Goal: Task Accomplishment & Management: Complete application form

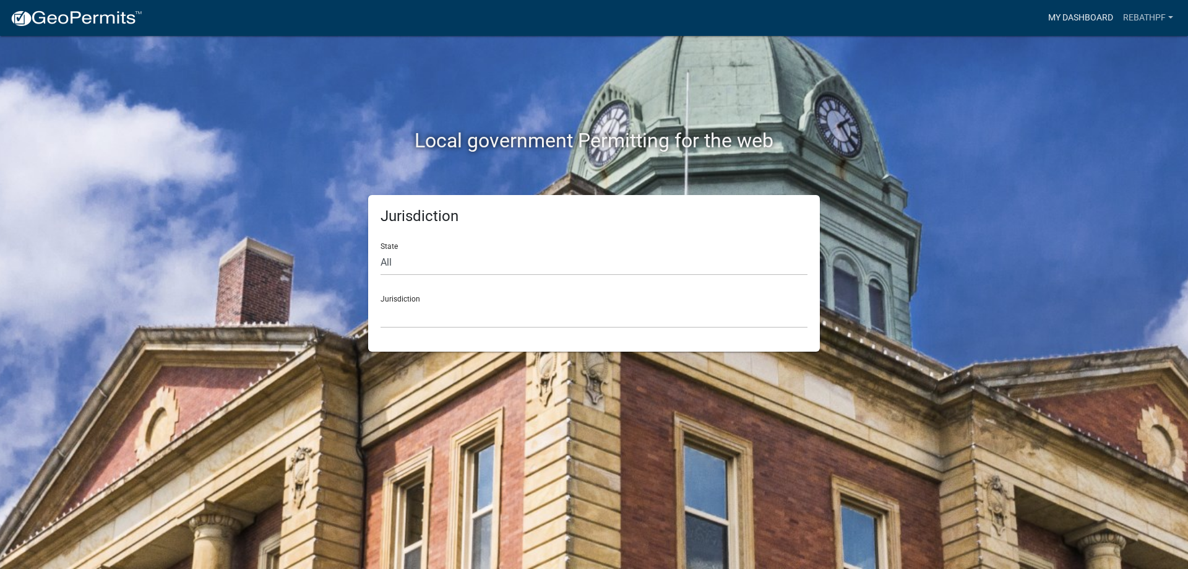
click at [1077, 15] on link "My Dashboard" at bounding box center [1081, 18] width 75 height 24
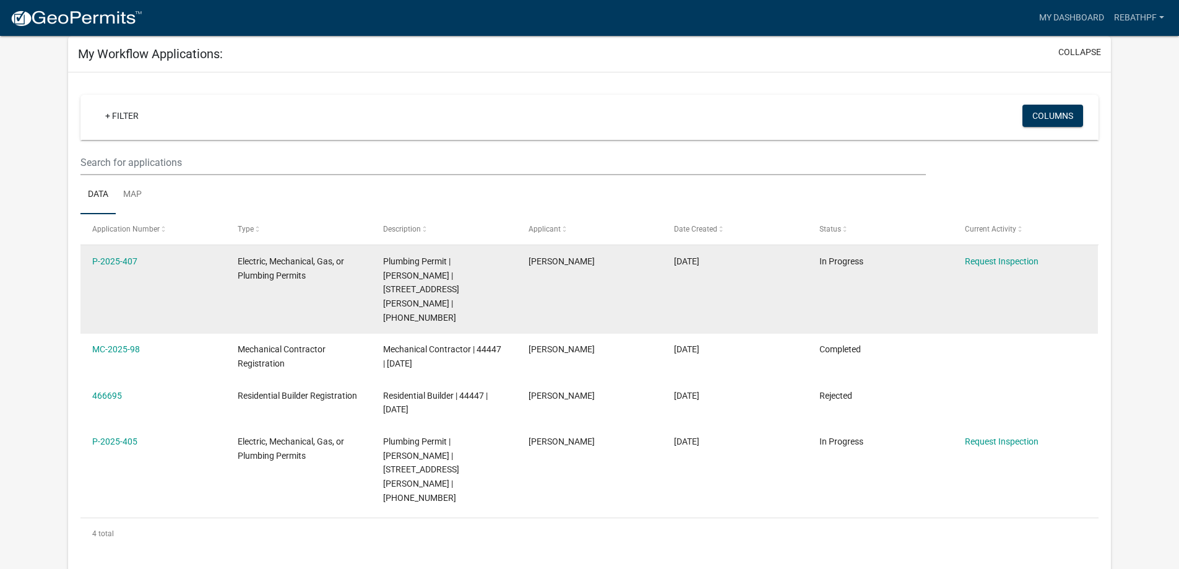
scroll to position [62, 0]
click at [980, 264] on link "Request Inspection" at bounding box center [1002, 261] width 74 height 10
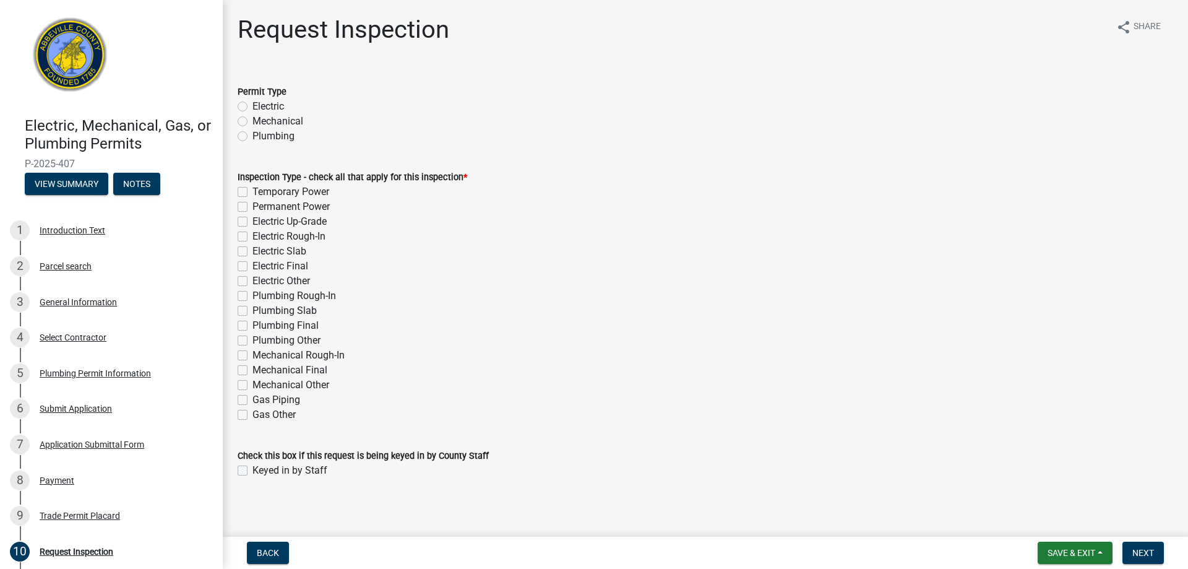
click at [253, 137] on label "Plumbing" at bounding box center [274, 136] width 42 height 15
click at [253, 137] on input "Plumbing" at bounding box center [257, 133] width 8 height 8
radio input "true"
click at [253, 295] on label "Plumbing Rough-In" at bounding box center [295, 295] width 84 height 15
click at [253, 295] on input "Plumbing Rough-In" at bounding box center [257, 292] width 8 height 8
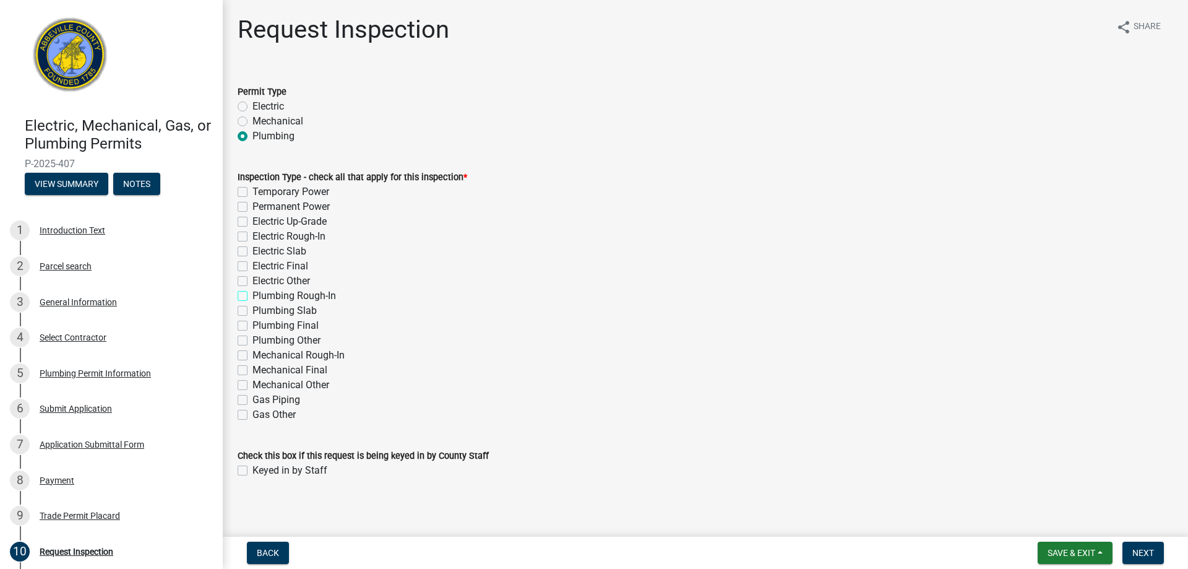
checkbox input "true"
checkbox input "false"
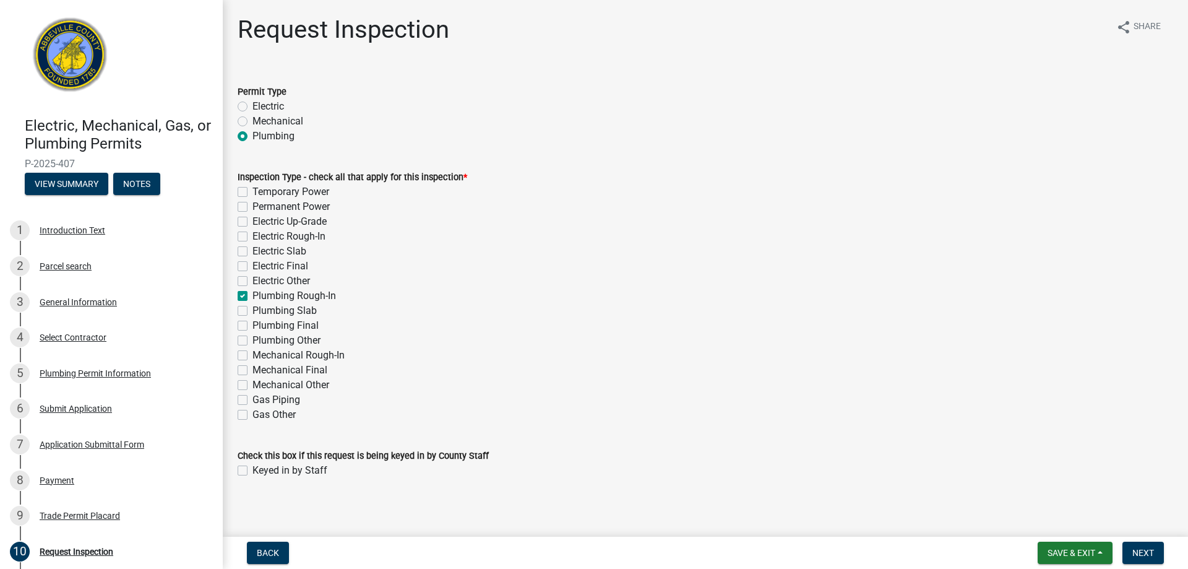
checkbox input "false"
checkbox input "true"
checkbox input "false"
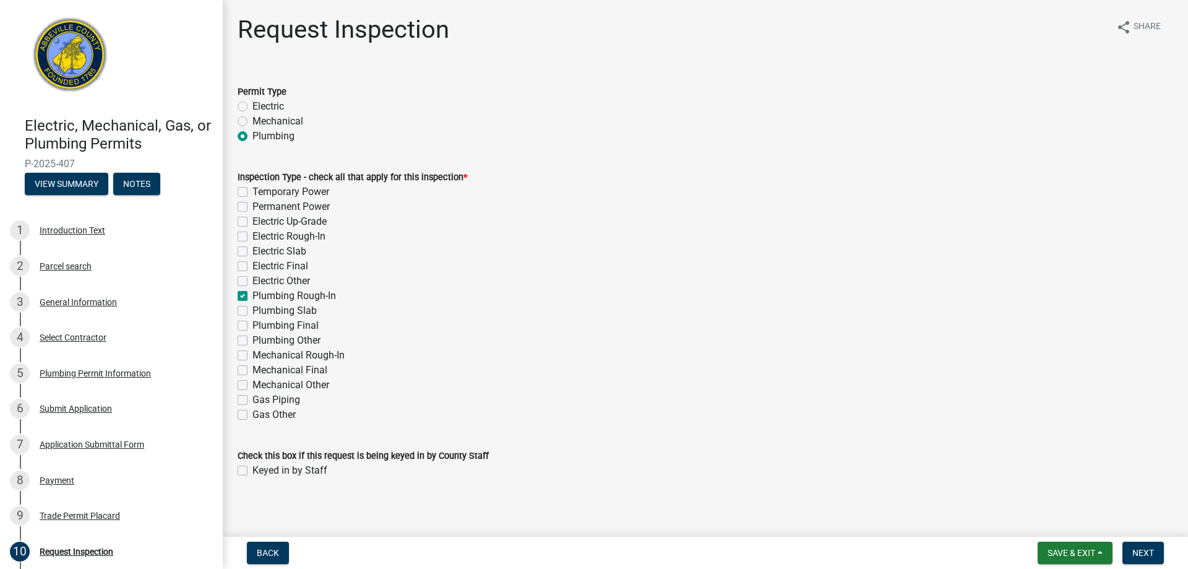
checkbox input "false"
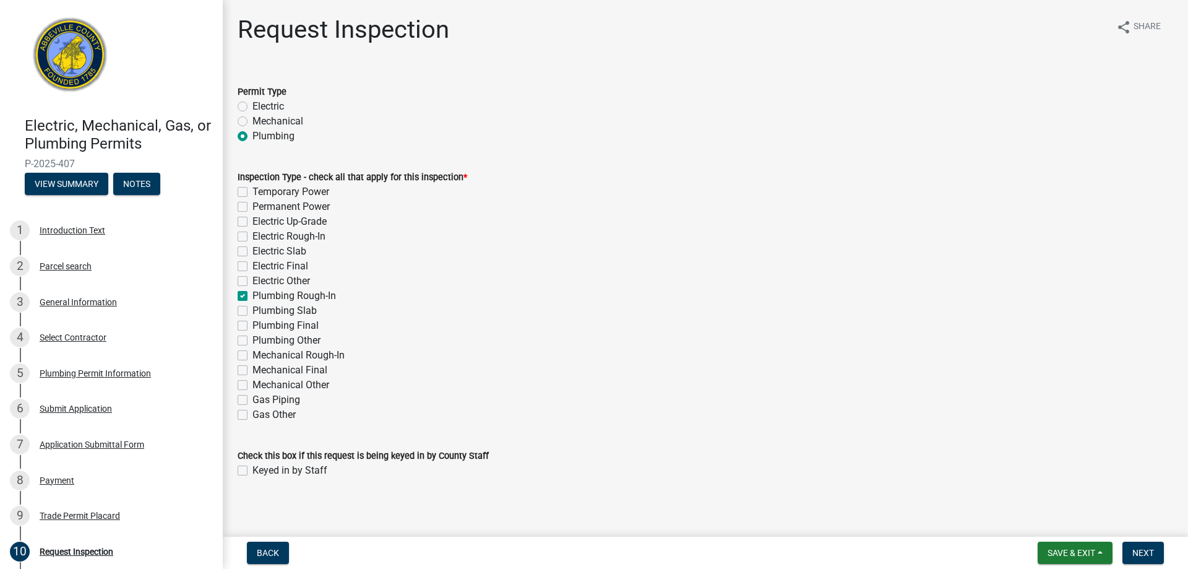
checkbox input "false"
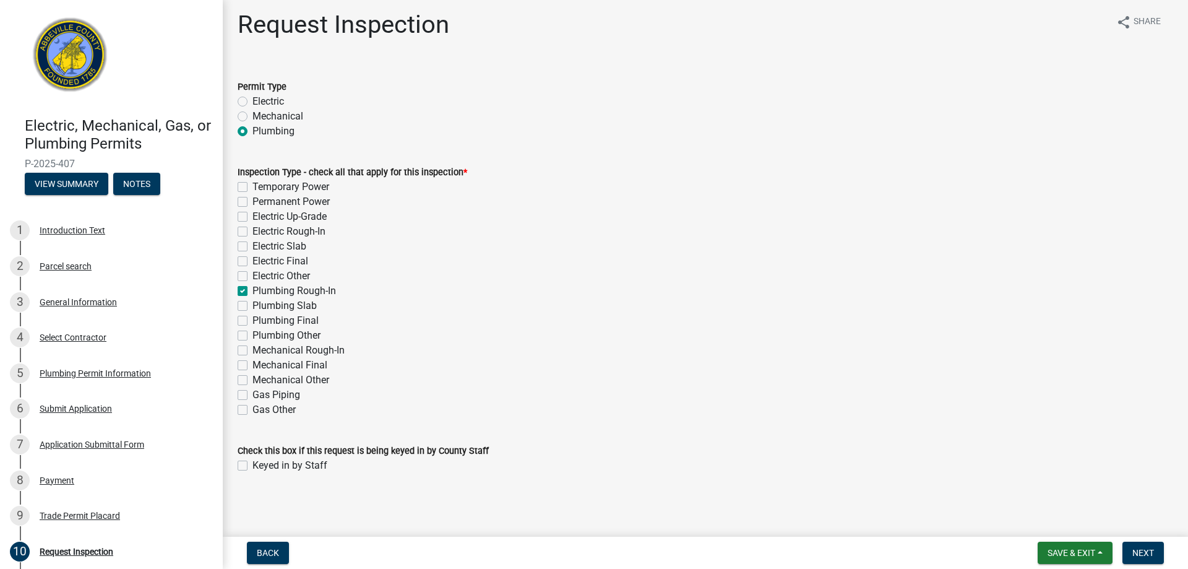
scroll to position [6, 0]
click at [1140, 553] on span "Next" at bounding box center [1144, 553] width 22 height 10
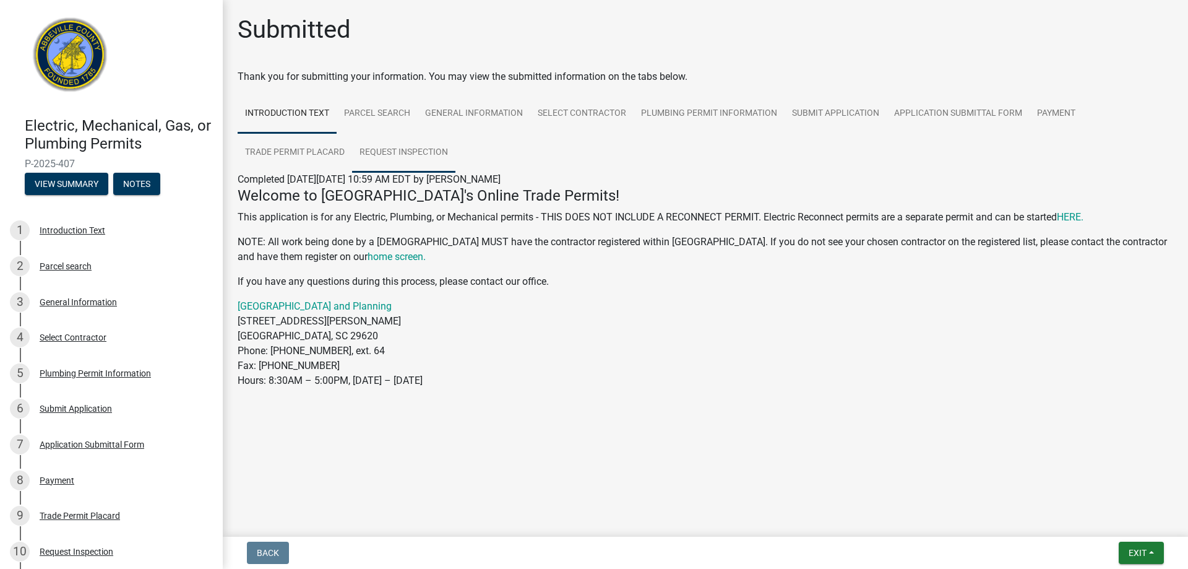
click at [383, 152] on link "Request Inspection" at bounding box center [403, 153] width 103 height 40
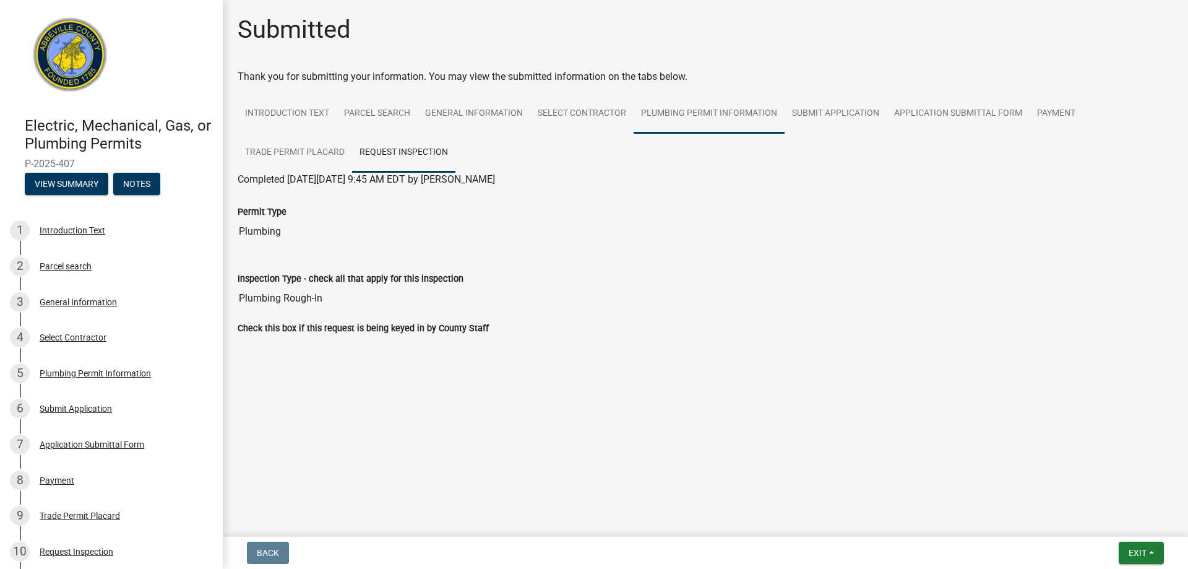
click at [683, 113] on link "Plumbing Permit Information" at bounding box center [709, 114] width 151 height 40
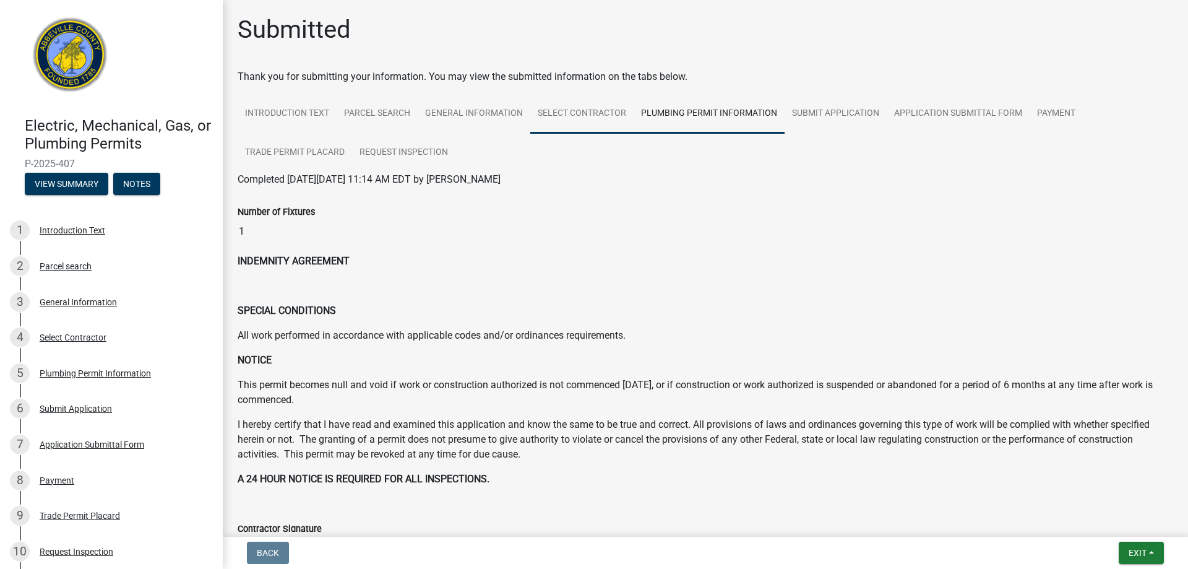
click at [579, 110] on link "Select Contractor" at bounding box center [581, 114] width 103 height 40
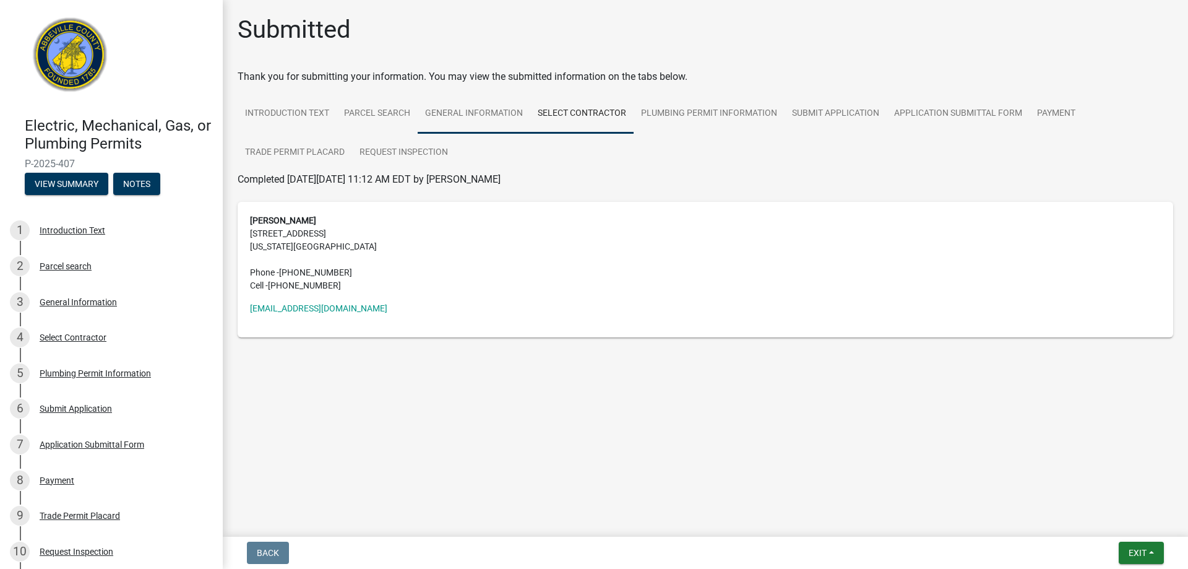
click at [474, 121] on link "General Information" at bounding box center [474, 114] width 113 height 40
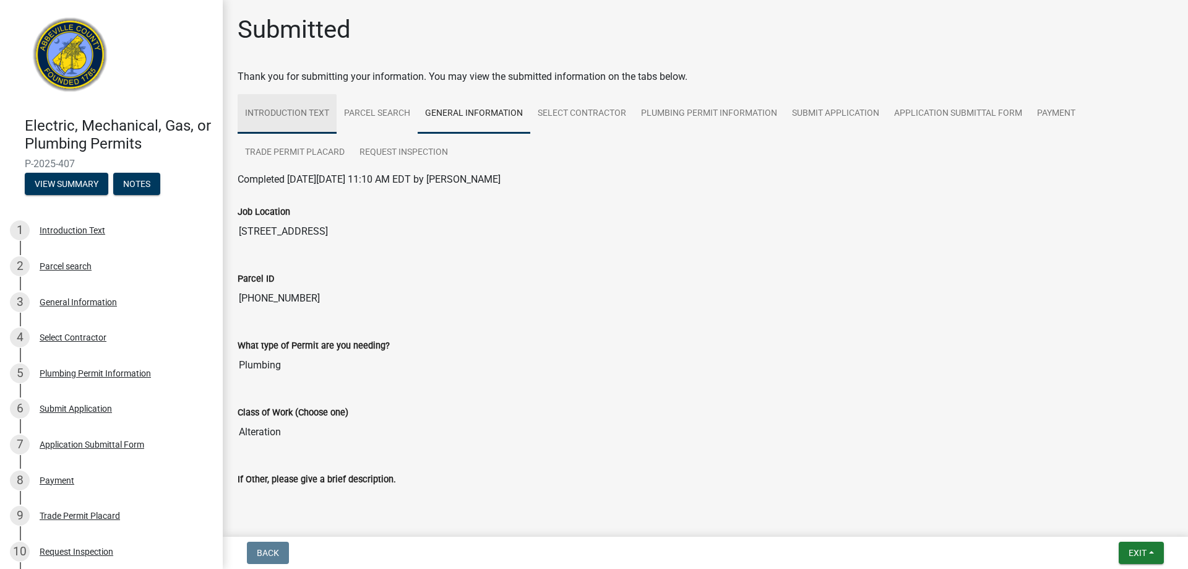
click at [308, 113] on link "Introduction Text" at bounding box center [287, 114] width 99 height 40
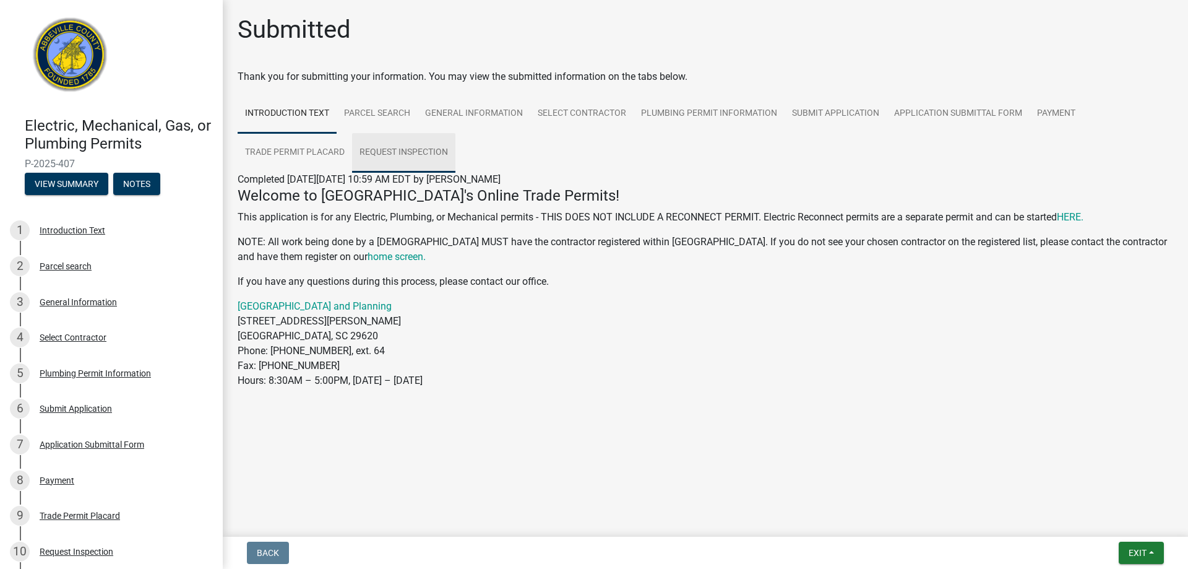
click at [409, 152] on link "Request Inspection" at bounding box center [403, 153] width 103 height 40
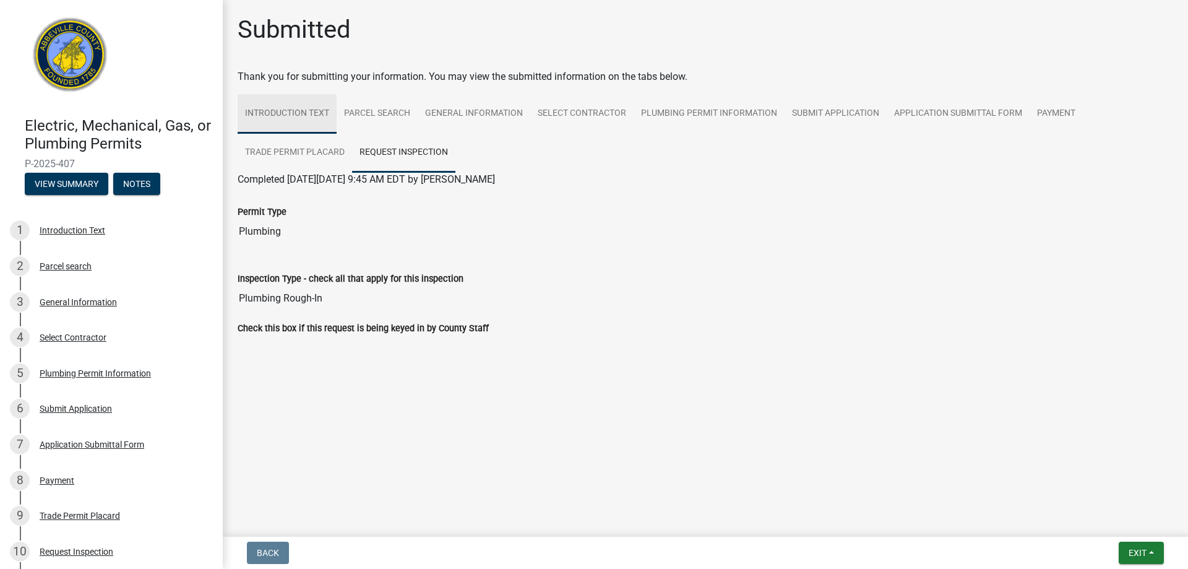
click at [304, 114] on link "Introduction Text" at bounding box center [287, 114] width 99 height 40
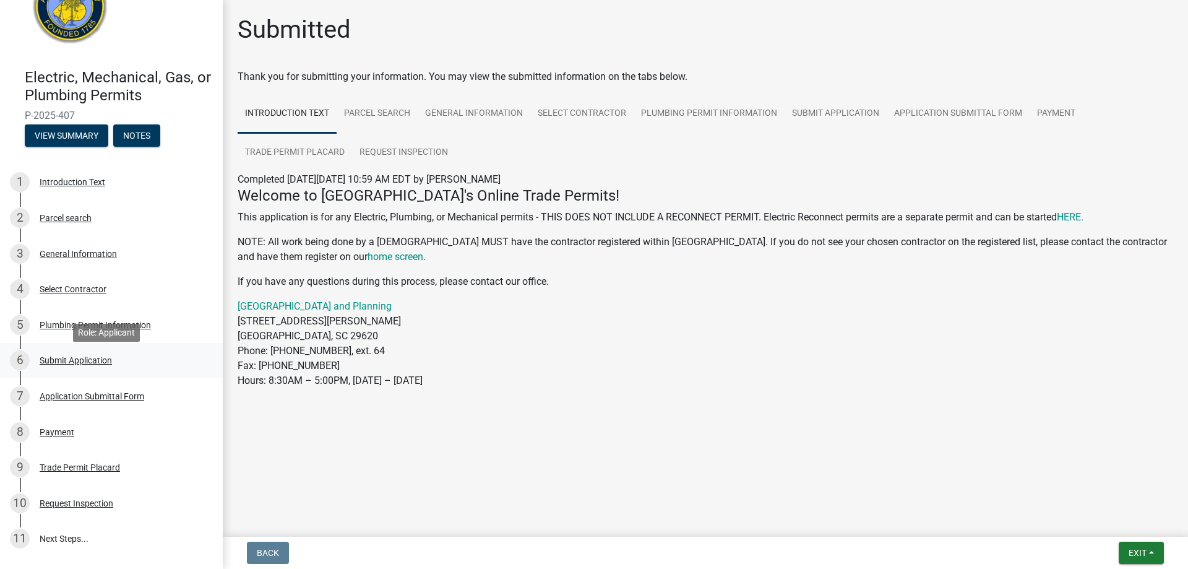
scroll to position [151, 0]
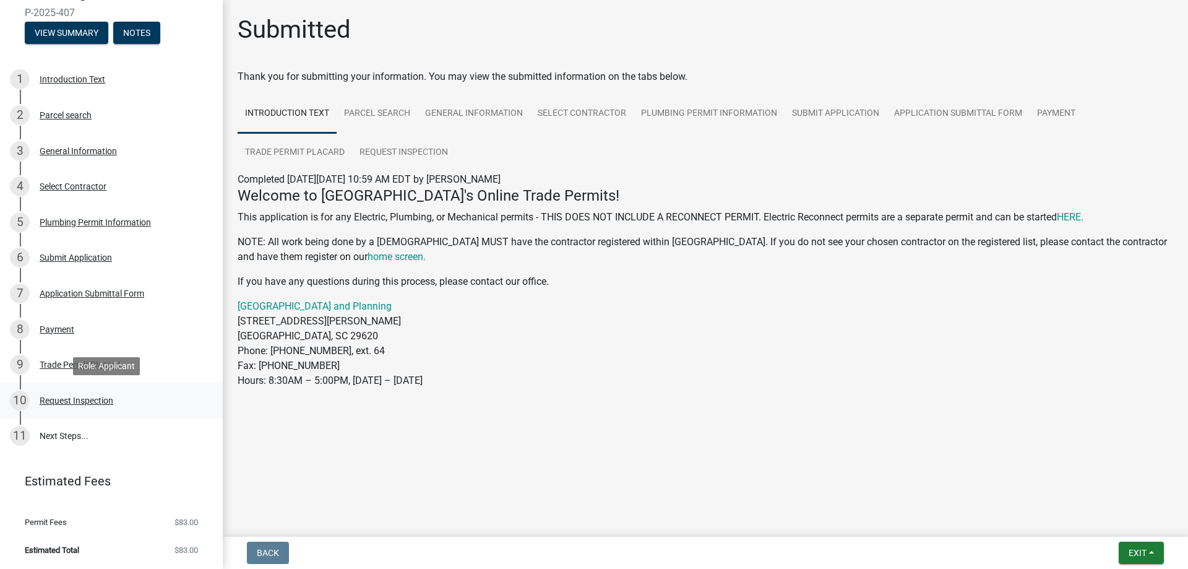
click at [106, 406] on div "10 Request Inspection" at bounding box center [106, 401] width 193 height 20
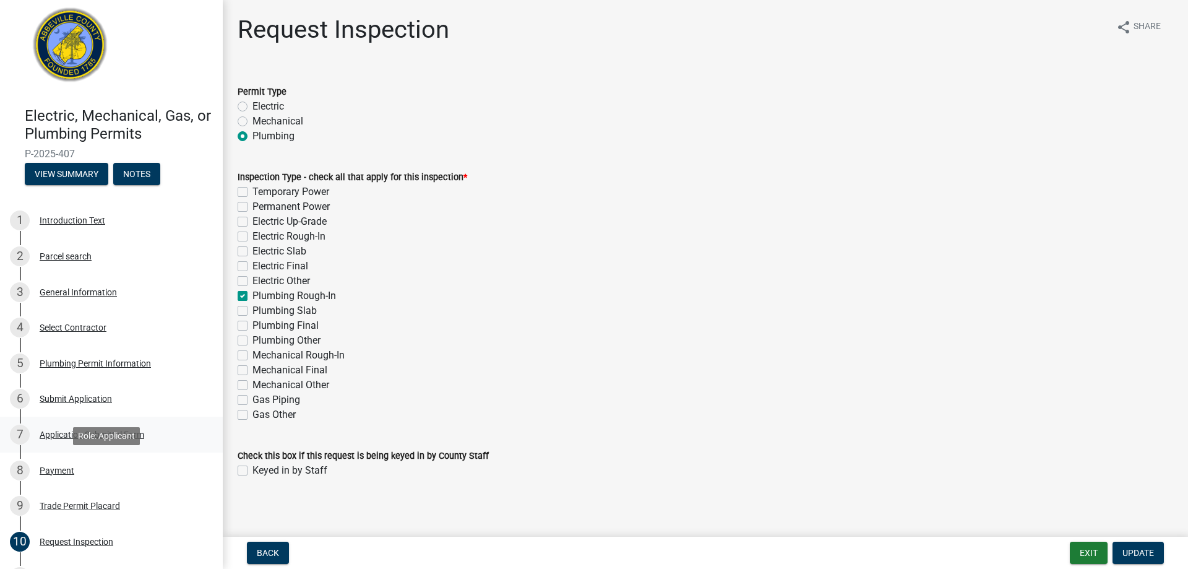
scroll to position [0, 0]
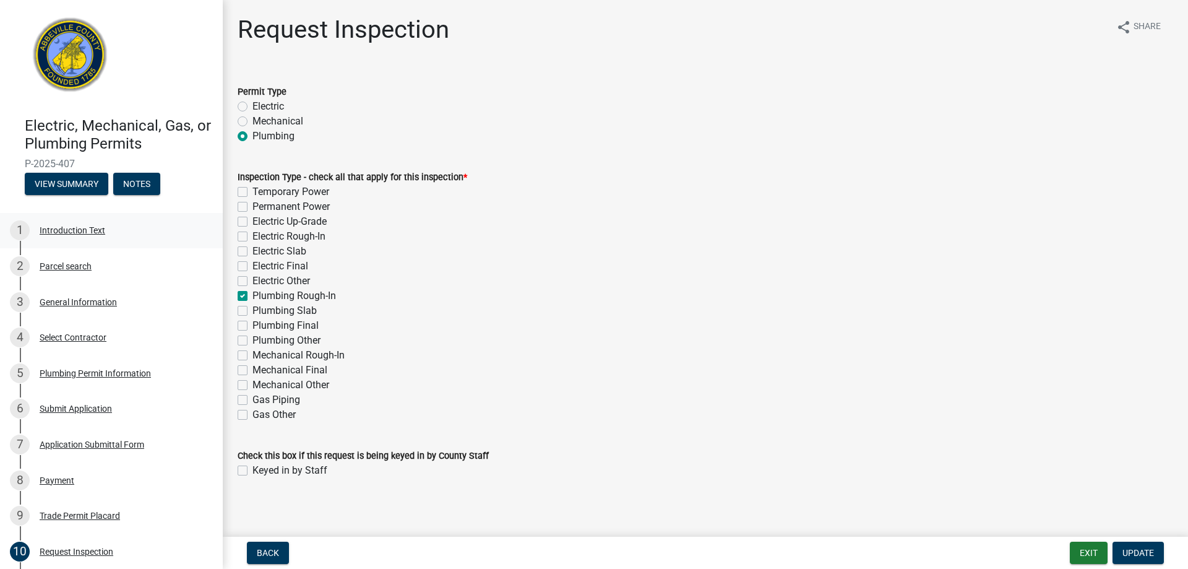
click at [85, 230] on div "Introduction Text" at bounding box center [73, 230] width 66 height 9
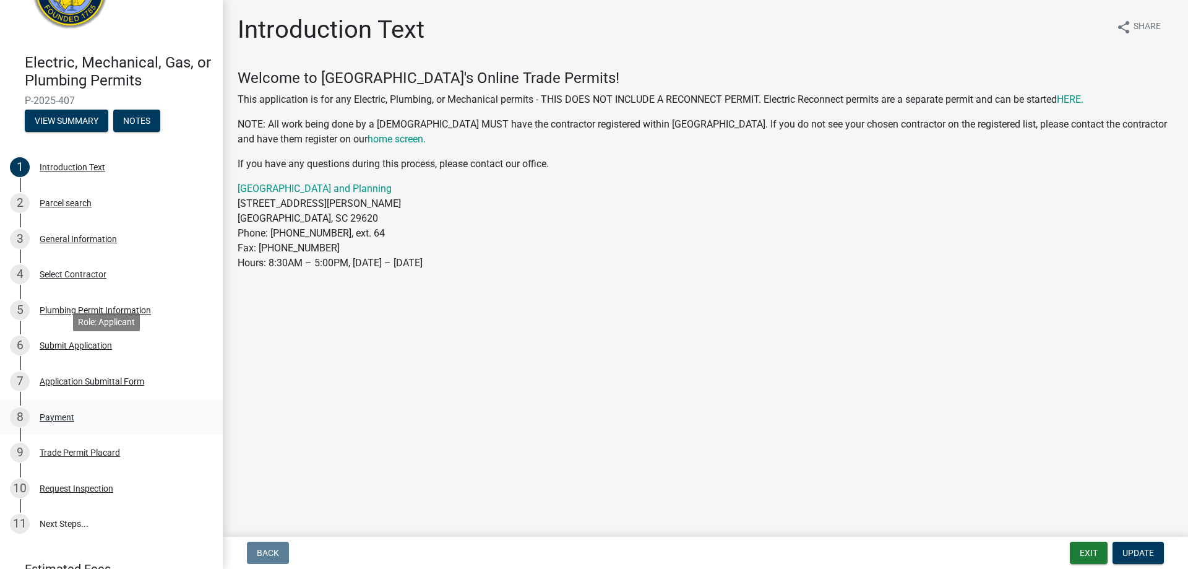
scroll to position [124, 0]
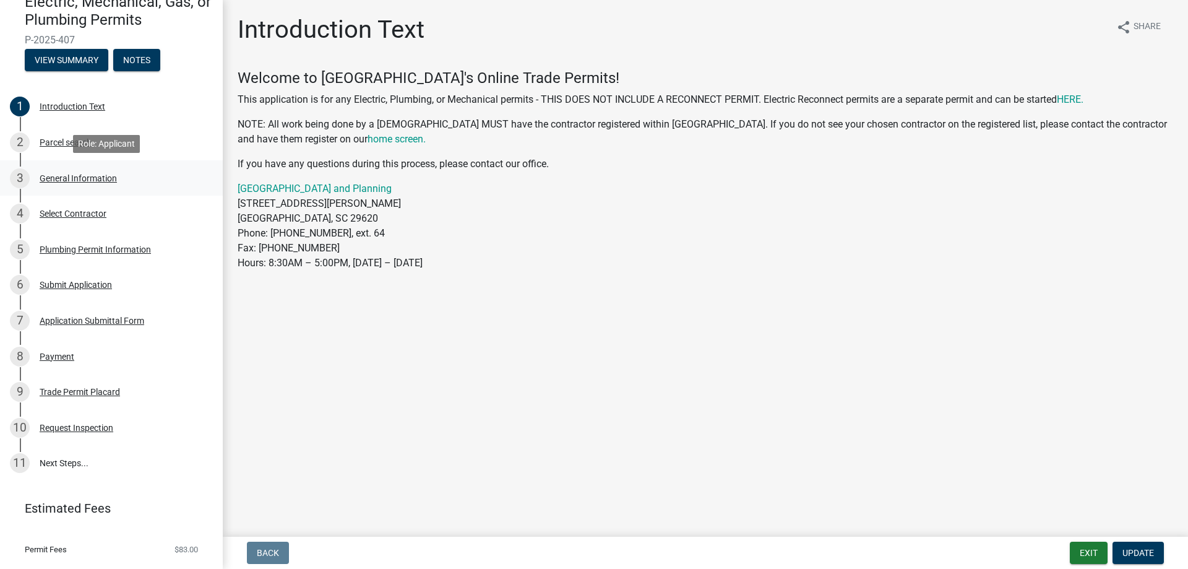
click at [71, 176] on div "General Information" at bounding box center [78, 178] width 77 height 9
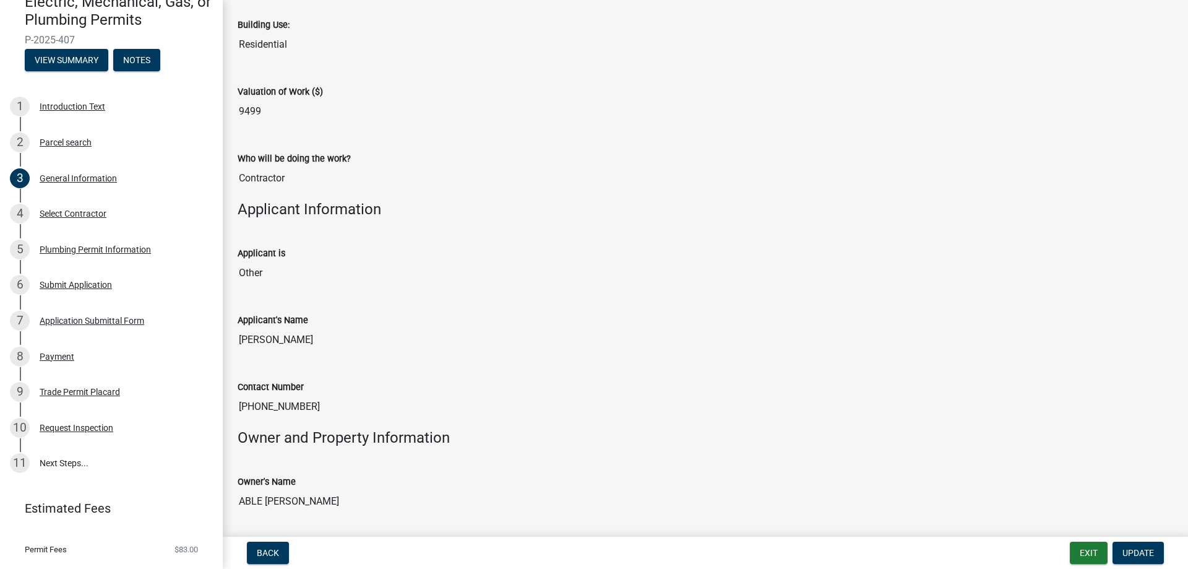
scroll to position [495, 0]
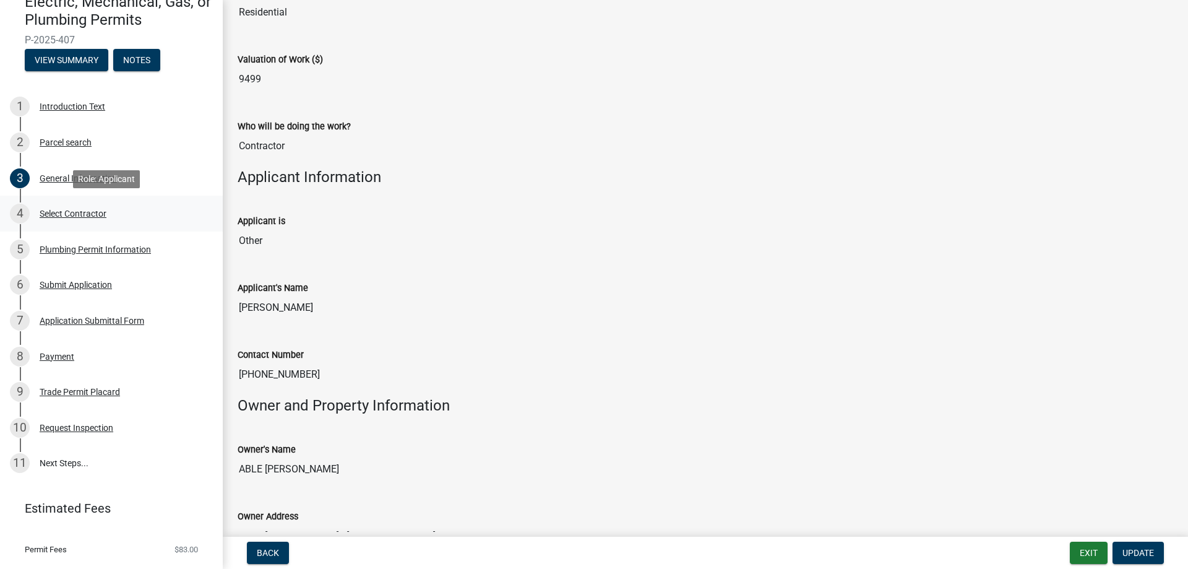
click at [81, 212] on div "Select Contractor" at bounding box center [73, 213] width 67 height 9
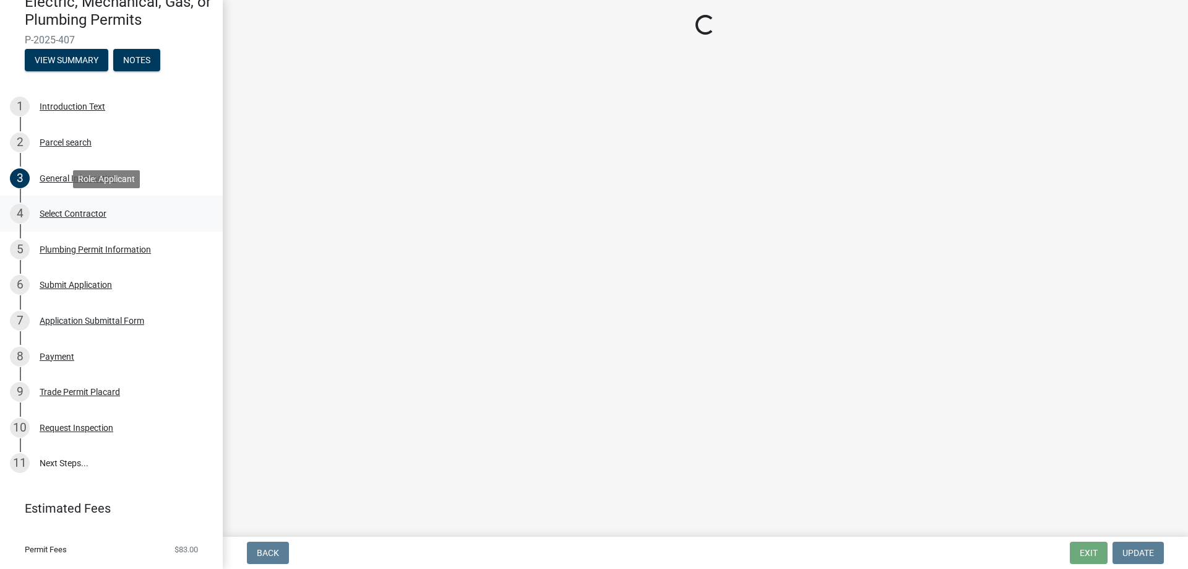
scroll to position [0, 0]
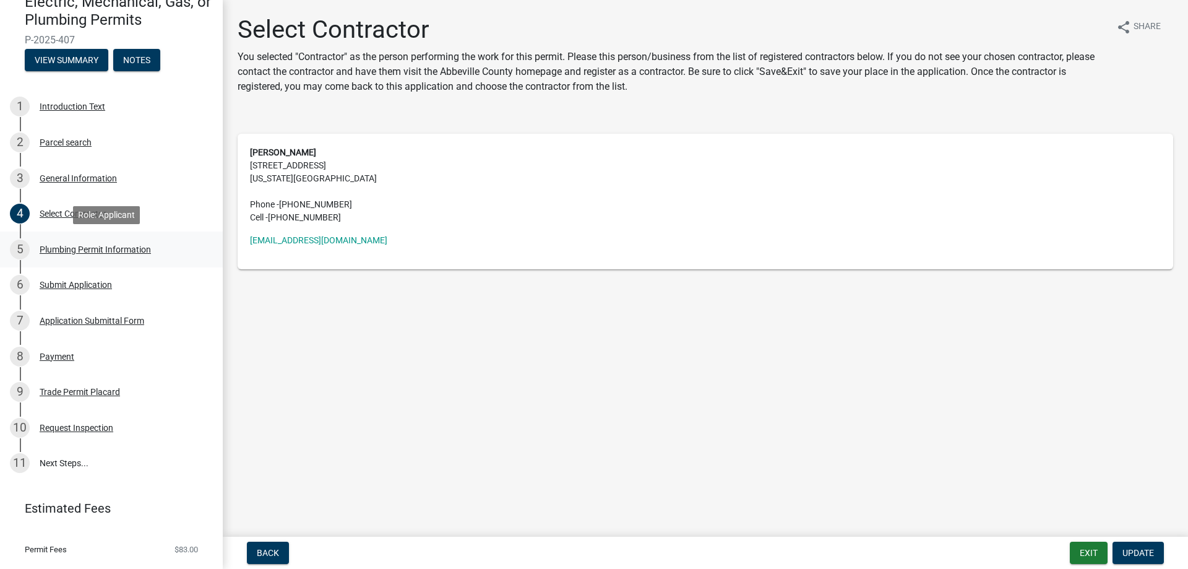
click at [88, 250] on div "Plumbing Permit Information" at bounding box center [95, 249] width 111 height 9
